Goal: Task Accomplishment & Management: Complete application form

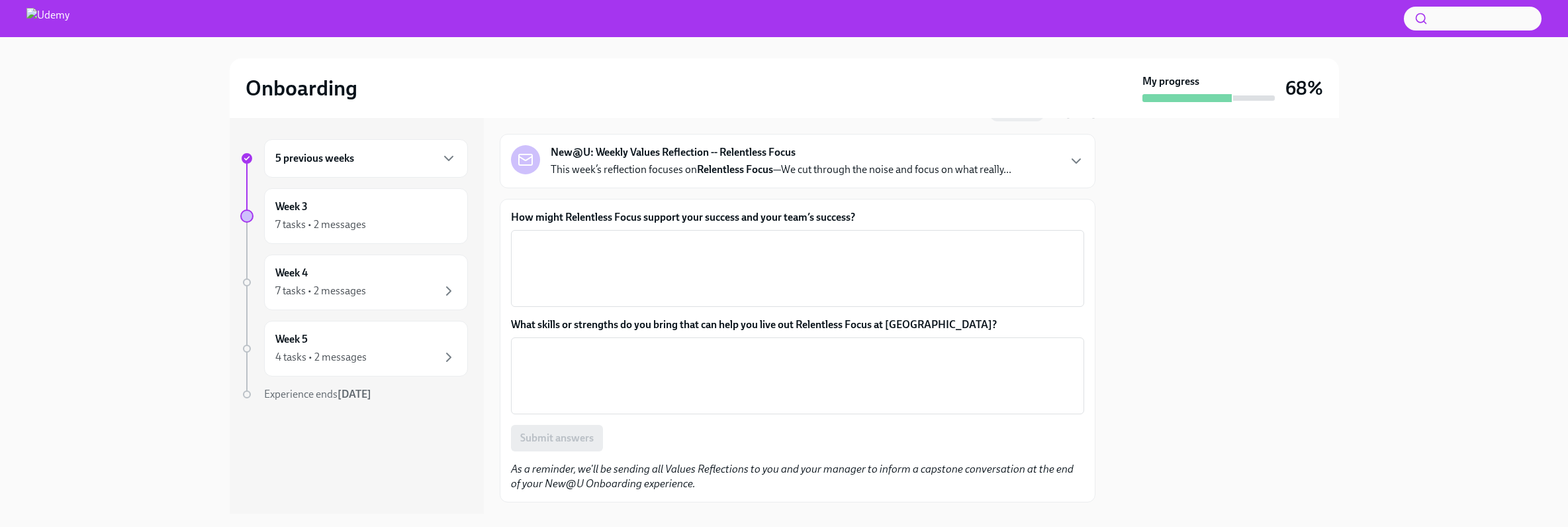
scroll to position [61, 0]
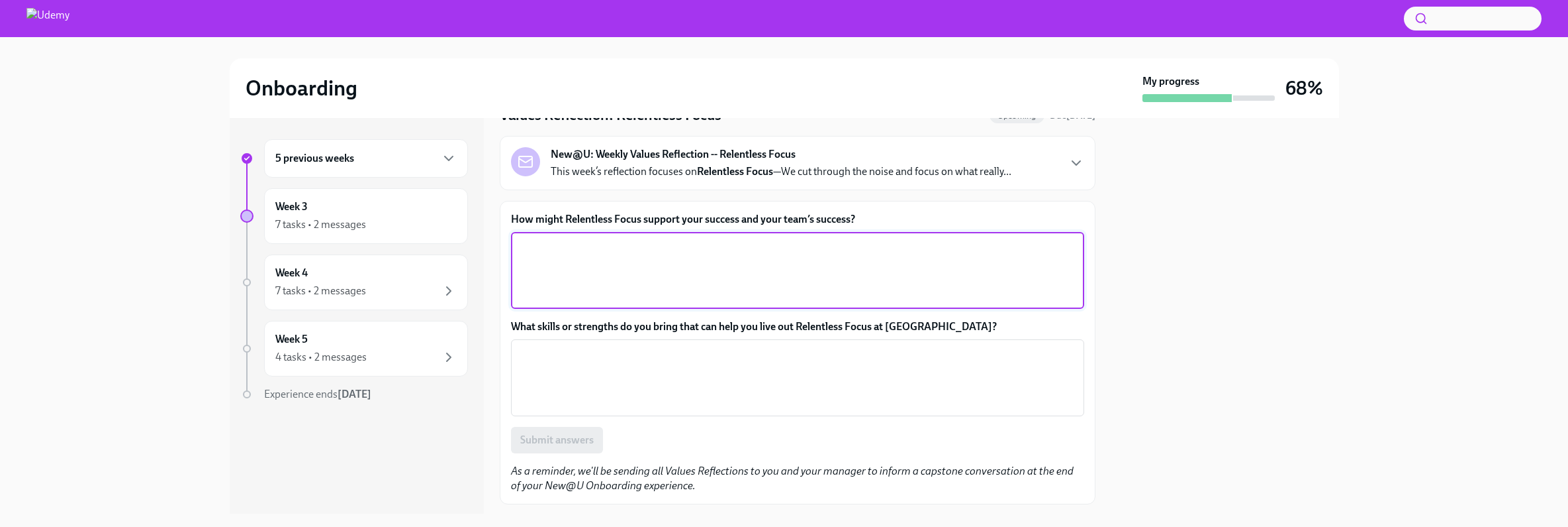
click at [734, 268] on textarea "How might Relentless Focus support your success and your team’s success?" at bounding box center [797, 270] width 557 height 64
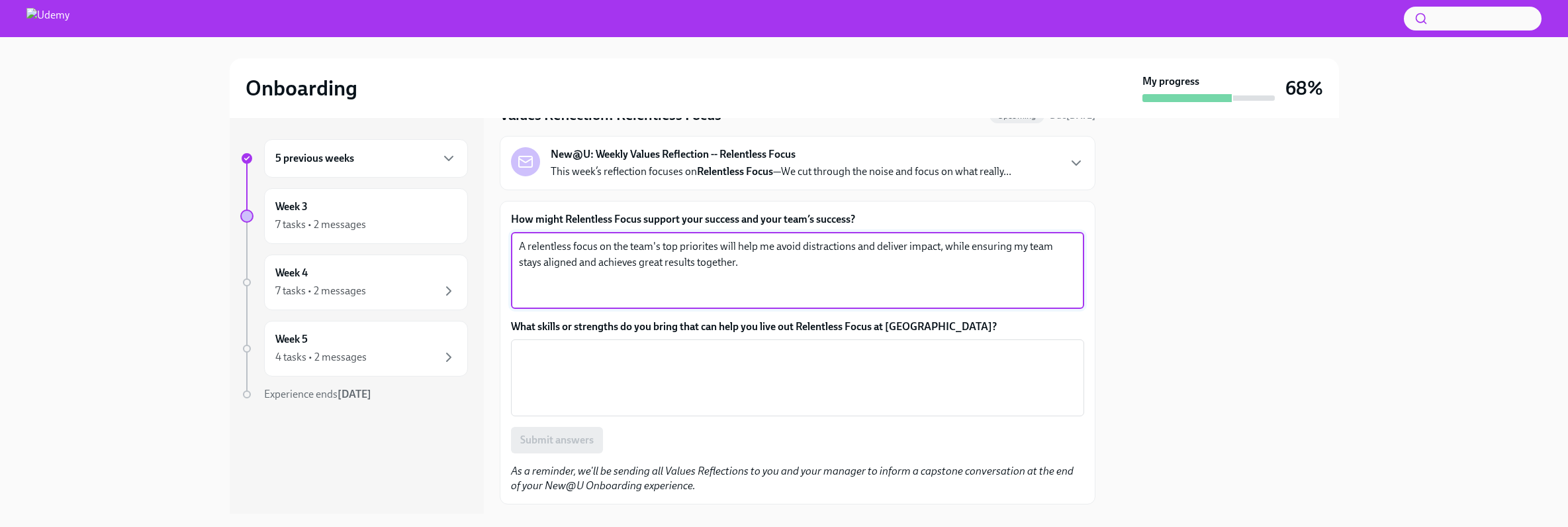
click at [698, 246] on textarea "A relentless focus on the team's top priorites will help me avoid distractions …" at bounding box center [797, 270] width 557 height 64
click at [618, 246] on textarea "A relentless focus on the team's top priorities will help me avoid distractions…" at bounding box center [797, 270] width 557 height 64
type textarea "A relentless focus on my team's top priorities will help me avoid distractions …"
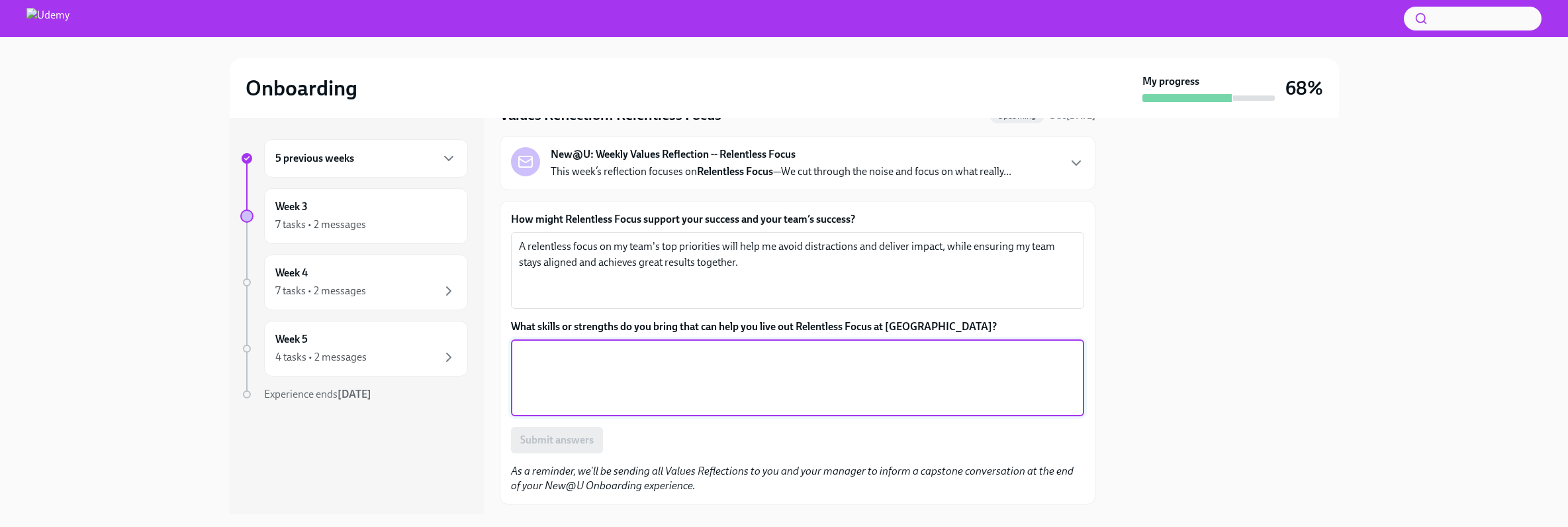
click at [629, 386] on textarea "What skills or strengths do you bring that can help you live out Relentless Foc…" at bounding box center [797, 377] width 557 height 64
click at [545, 359] on textarea "proiotization and strategic thinking" at bounding box center [797, 377] width 557 height 64
click at [695, 357] on textarea "prioritization and strategic thinking" at bounding box center [797, 377] width 557 height 64
type textarea "prioritization and strategic thinking discipline an follow-through"
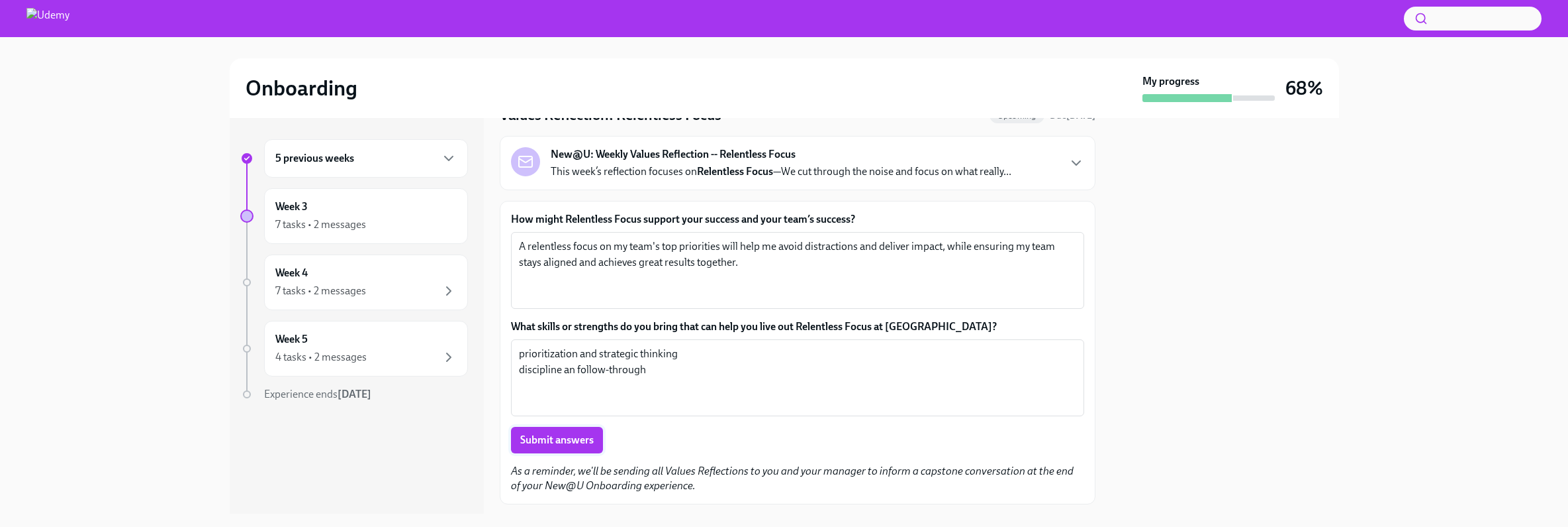
click at [558, 445] on span "Submit answers" at bounding box center [557, 440] width 73 height 13
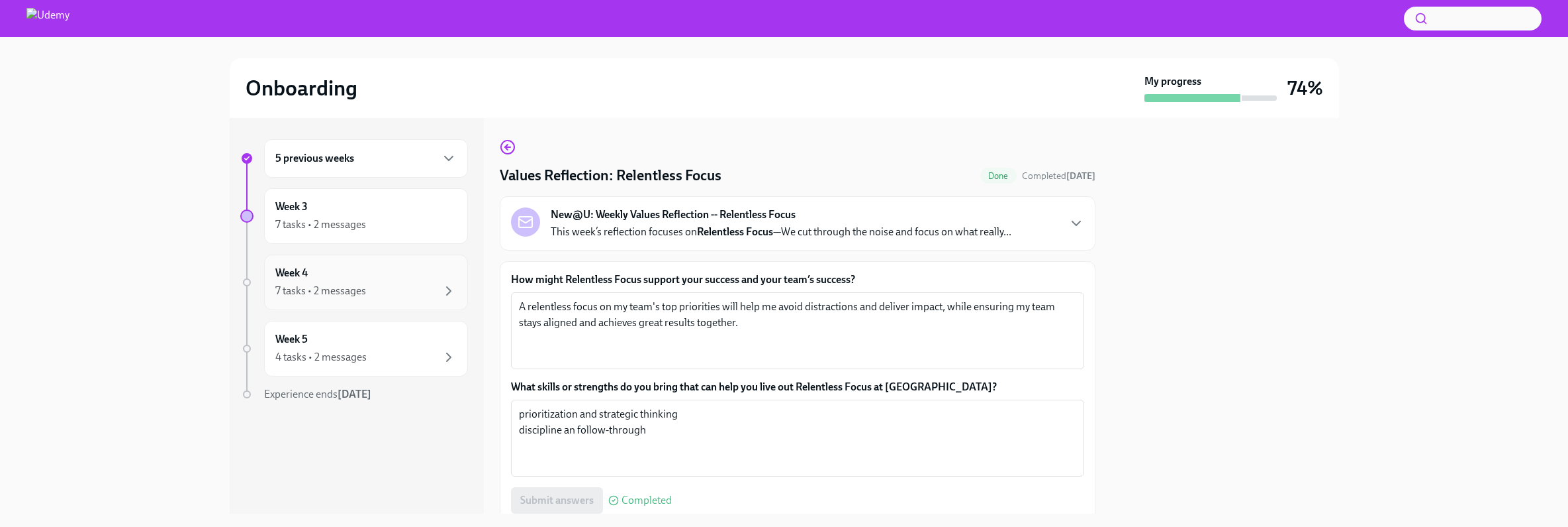
click at [382, 280] on div "Week 4 7 tasks • 2 messages" at bounding box center [366, 282] width 181 height 33
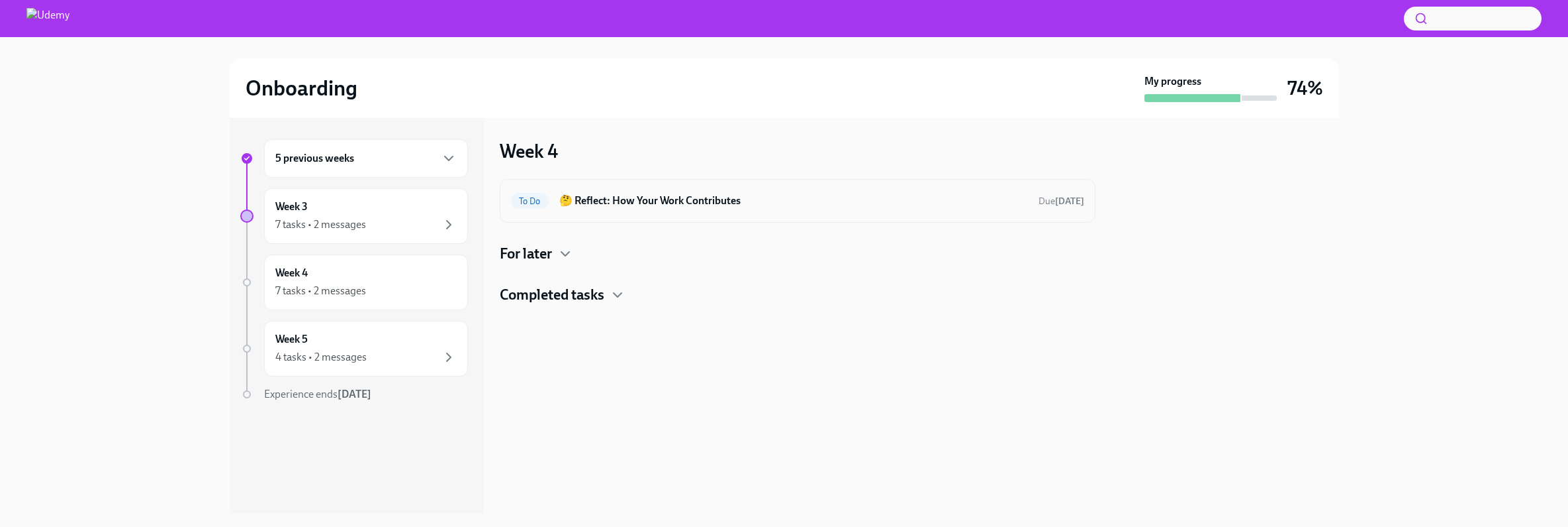
click at [615, 195] on h6 "🤔 Reflect: How Your Work Contributes" at bounding box center [794, 200] width 469 height 14
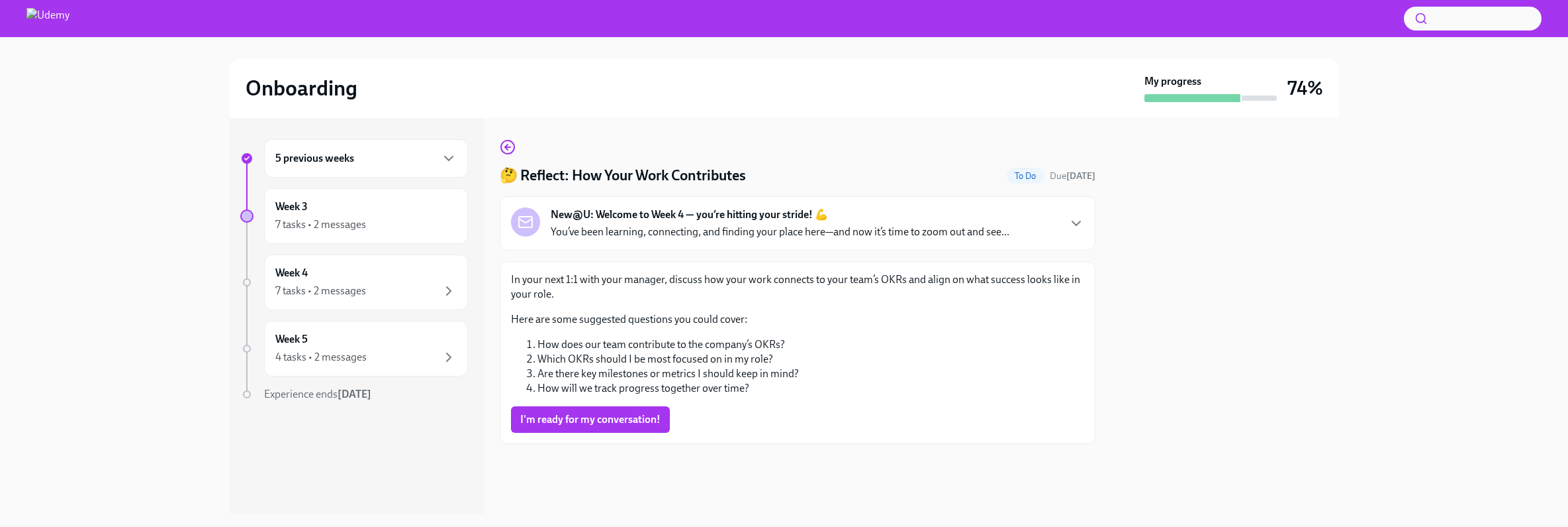
click at [816, 228] on p "You’ve been learning, connecting, and finding your place here—and now it’s time…" at bounding box center [780, 231] width 459 height 14
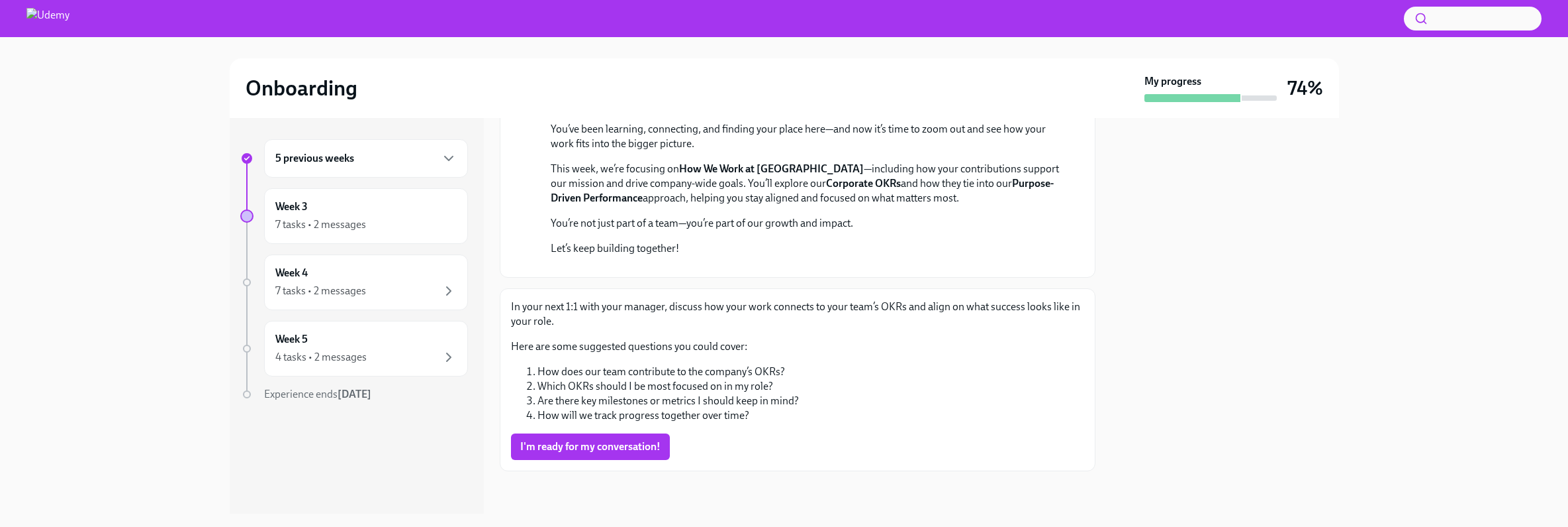
scroll to position [400, 0]
